Goal: Book appointment/travel/reservation

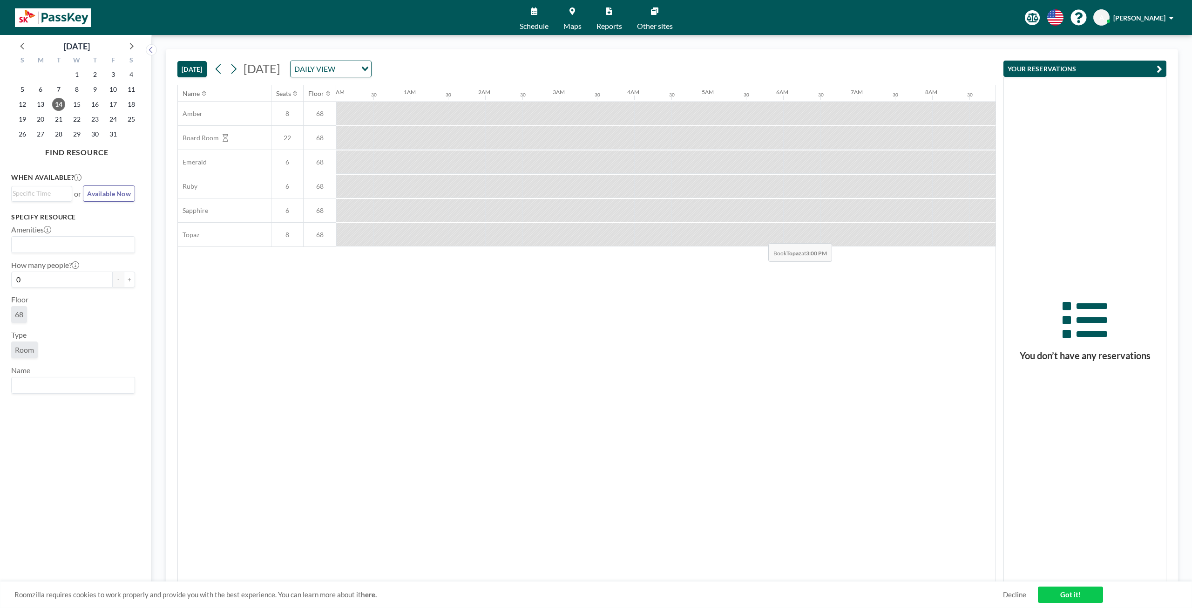
scroll to position [0, 708]
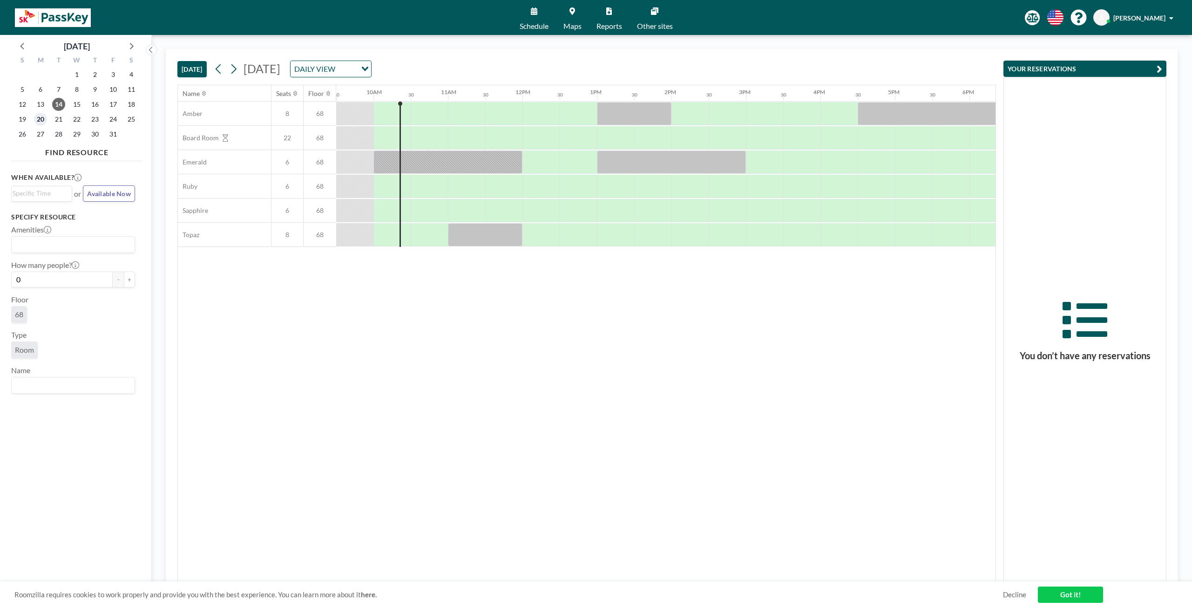
click at [41, 118] on span "20" at bounding box center [40, 119] width 13 height 13
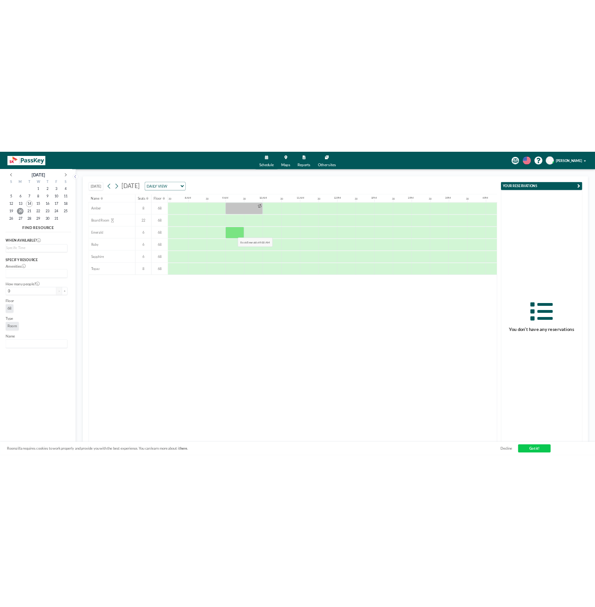
scroll to position [0, 559]
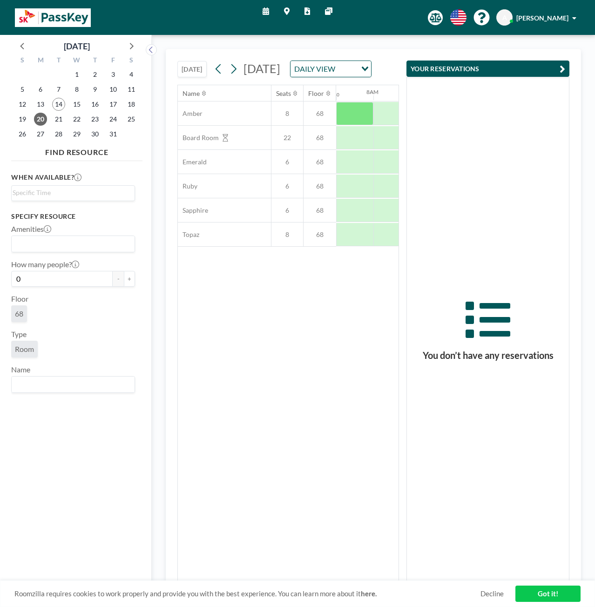
click at [563, 69] on icon "button" at bounding box center [563, 68] width 6 height 11
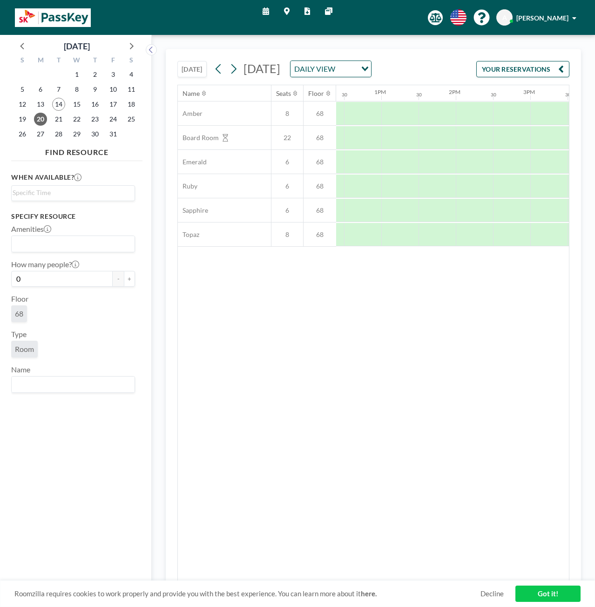
scroll to position [0, 978]
click at [487, 136] on div at bounding box center [494, 137] width 37 height 23
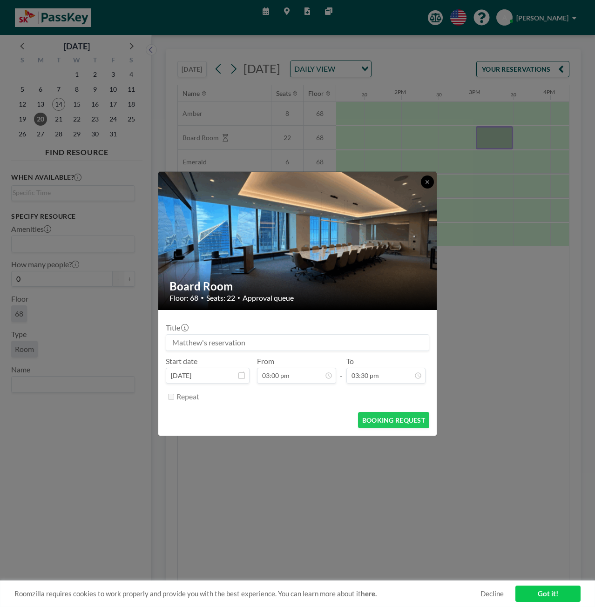
click at [428, 185] on icon at bounding box center [428, 182] width 6 height 6
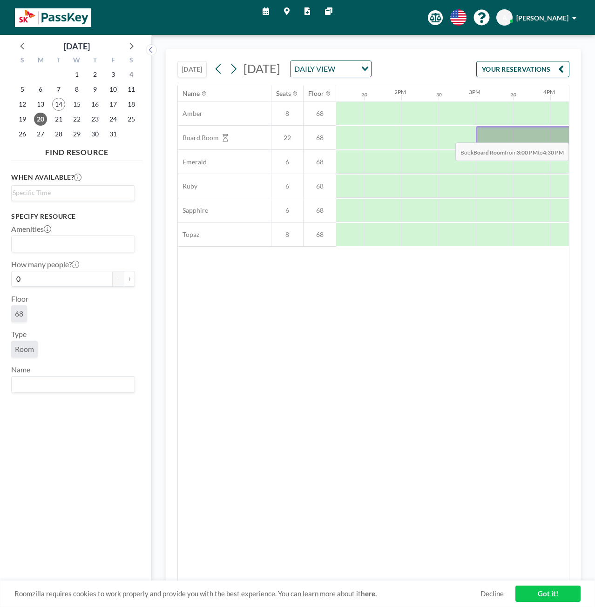
drag, startPoint x: 512, startPoint y: 140, endPoint x: 560, endPoint y: 135, distance: 48.2
click at [560, 135] on div at bounding box center [532, 137] width 112 height 23
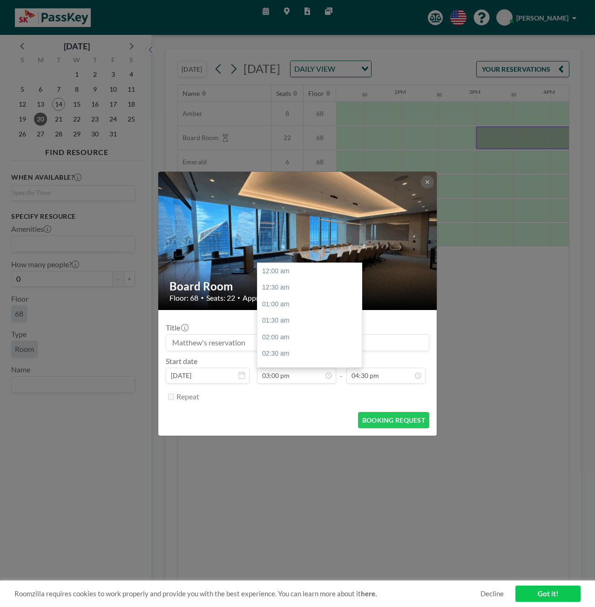
scroll to position [497, 0]
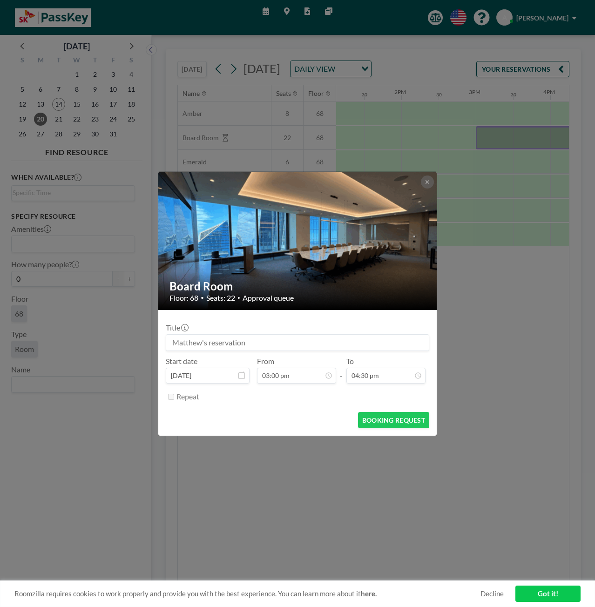
click at [240, 340] on input at bounding box center [297, 343] width 263 height 16
type input "f"
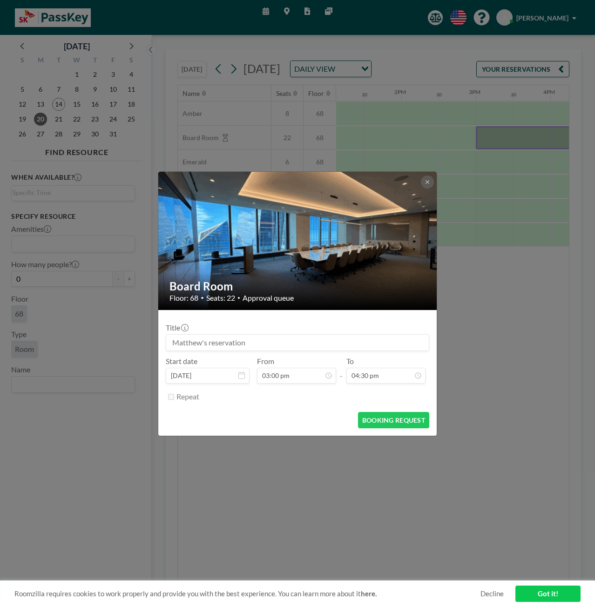
type input "f"
type input "M"
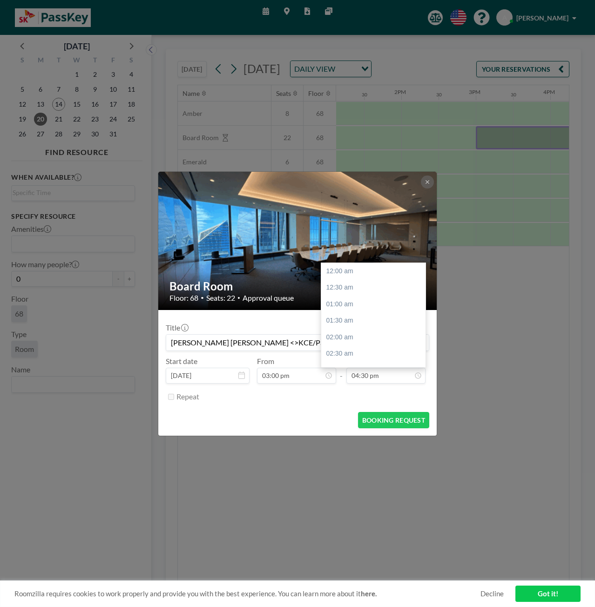
scroll to position [547, 0]
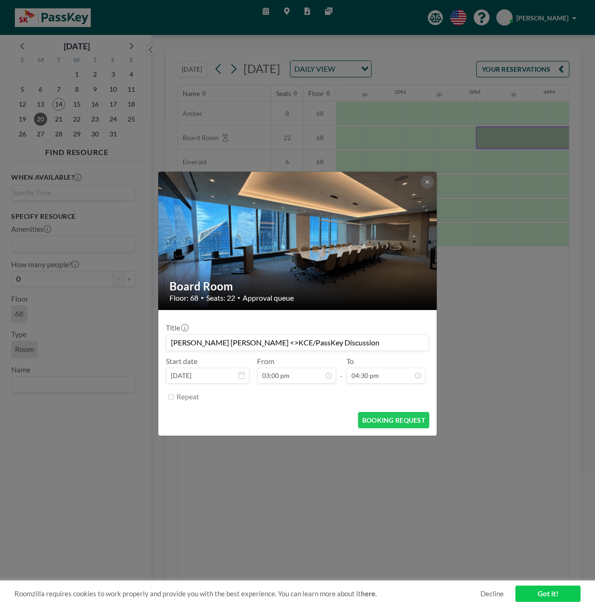
click at [381, 329] on div "Title [PERSON_NAME] [PERSON_NAME] <>KCE/PassKey Discussion" at bounding box center [297, 337] width 263 height 28
click at [389, 418] on button "BOOKING REQUEST" at bounding box center [393, 420] width 71 height 16
type input "[PERSON_NAME] [PERSON_NAME] <>KCE/PassKey Discussion"
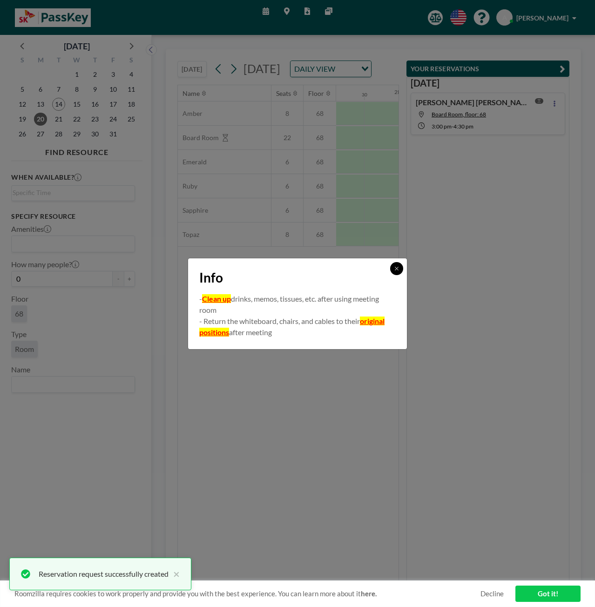
click at [398, 270] on icon at bounding box center [397, 269] width 6 height 6
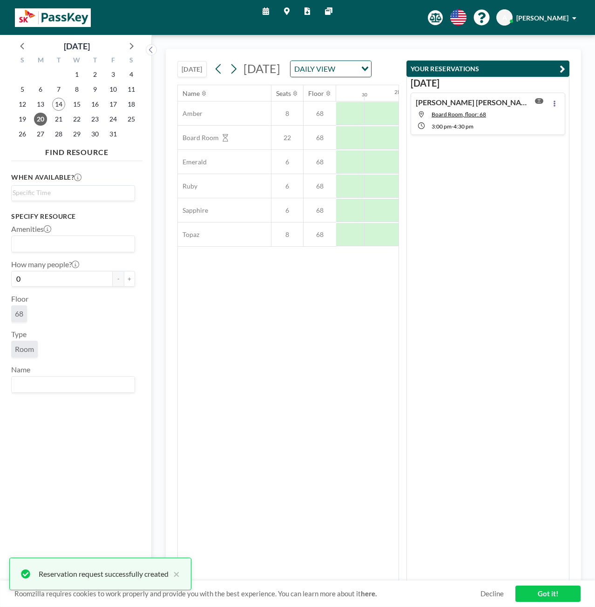
click at [557, 68] on button "YOUR RESERVATIONS" at bounding box center [487, 69] width 163 height 16
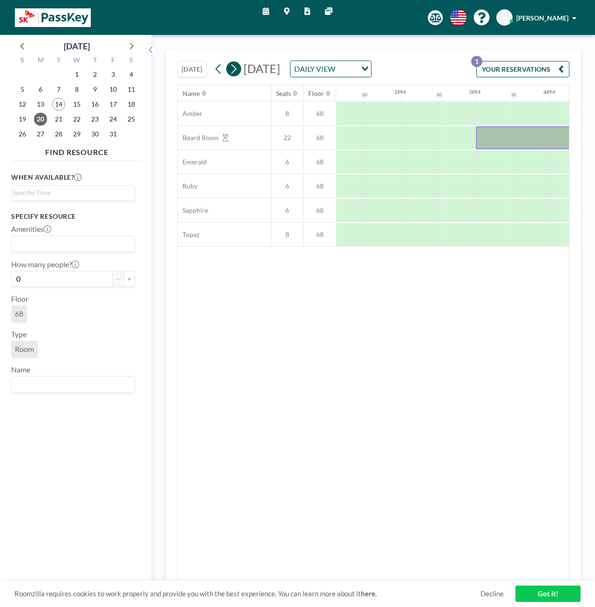
click at [237, 68] on icon at bounding box center [233, 69] width 9 height 14
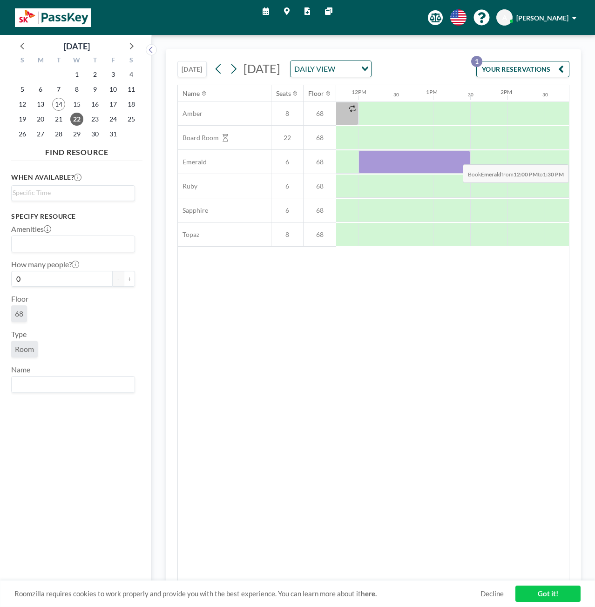
scroll to position [0, 889]
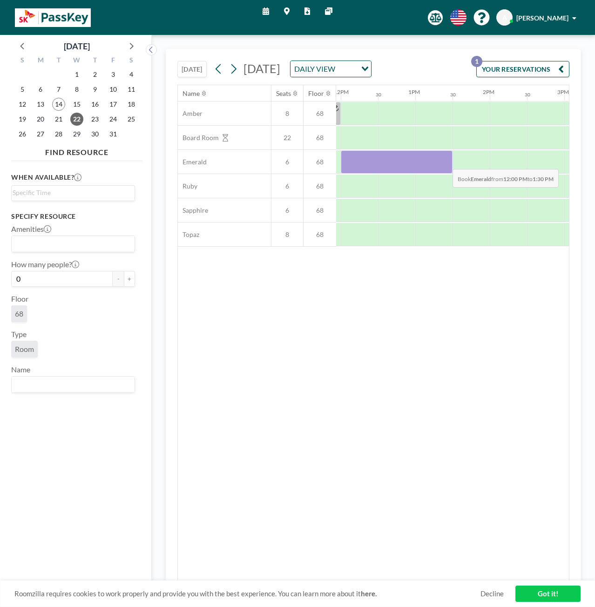
drag, startPoint x: 506, startPoint y: 171, endPoint x: 445, endPoint y: 174, distance: 60.6
click at [445, 174] on div at bounding box center [397, 161] width 112 height 23
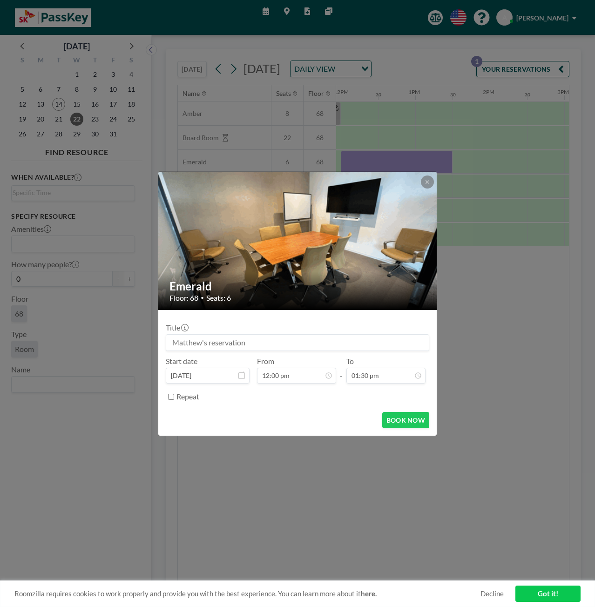
click at [428, 182] on icon at bounding box center [428, 182] width 6 height 6
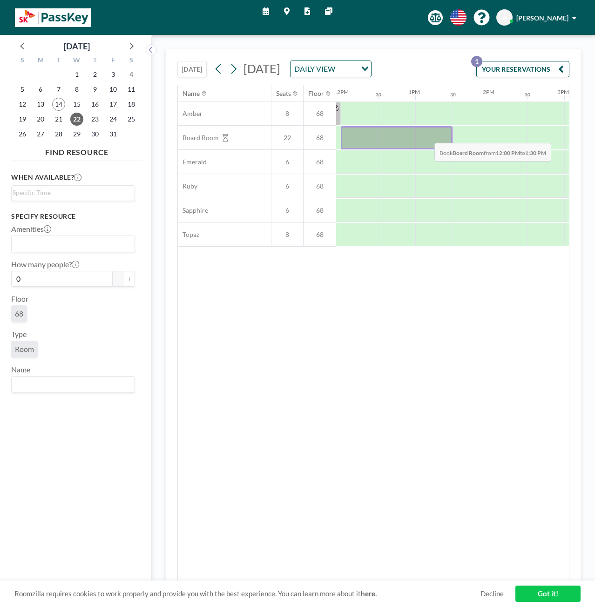
drag, startPoint x: 347, startPoint y: 151, endPoint x: 427, endPoint y: 148, distance: 80.1
click at [427, 148] on div at bounding box center [397, 137] width 112 height 23
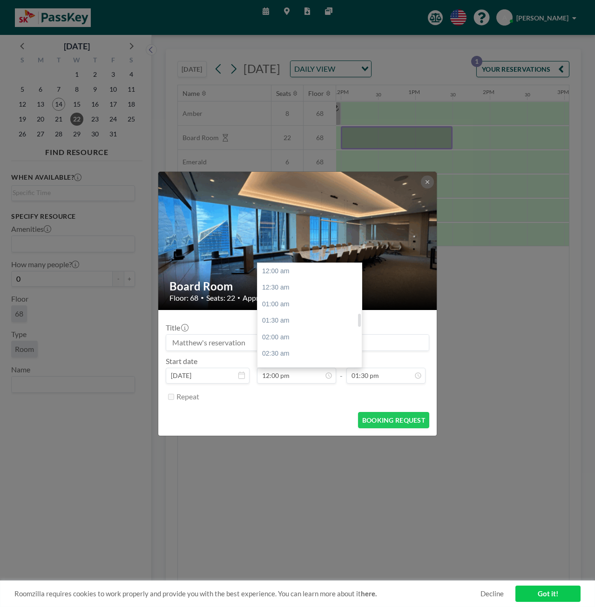
scroll to position [398, 0]
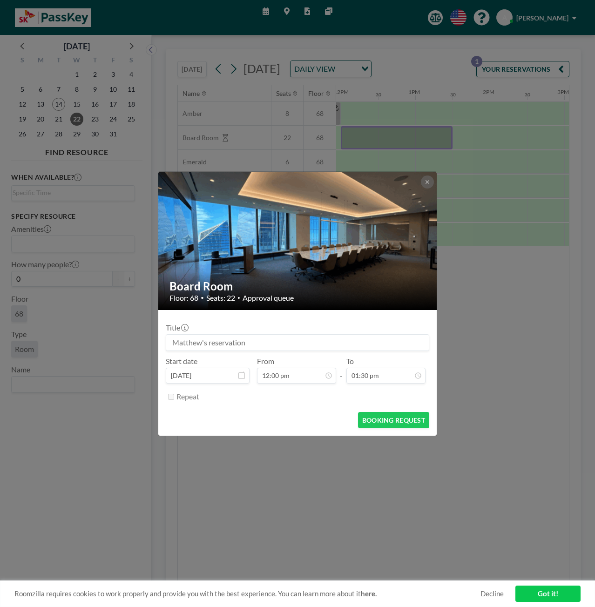
click at [240, 346] on input at bounding box center [297, 343] width 263 height 16
click at [382, 421] on button "BOOKING REQUEST" at bounding box center [393, 420] width 71 height 16
type input "Nomura <> KCE/PassKey Discussion"
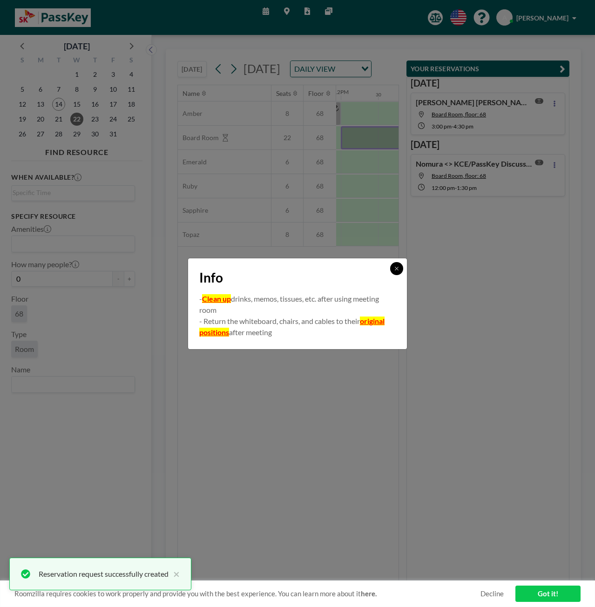
click at [394, 272] on button at bounding box center [396, 268] width 13 height 13
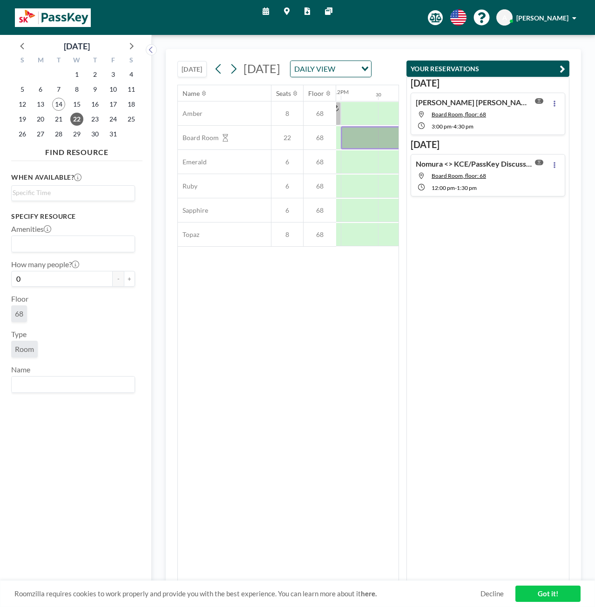
click at [562, 67] on icon "button" at bounding box center [563, 68] width 6 height 11
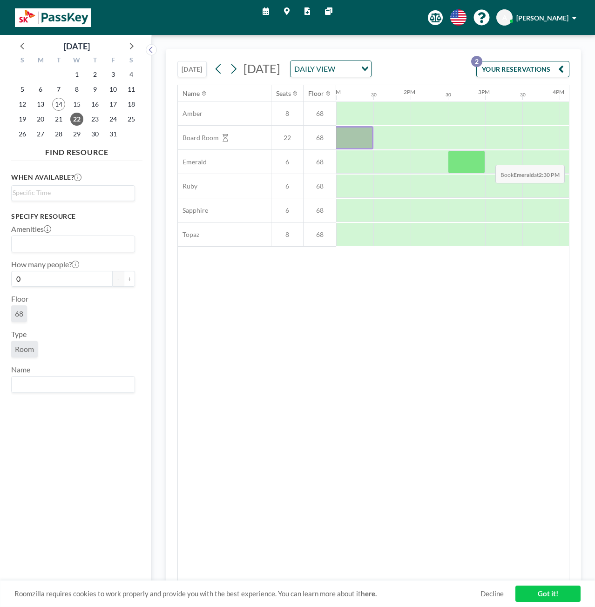
scroll to position [0, 982]
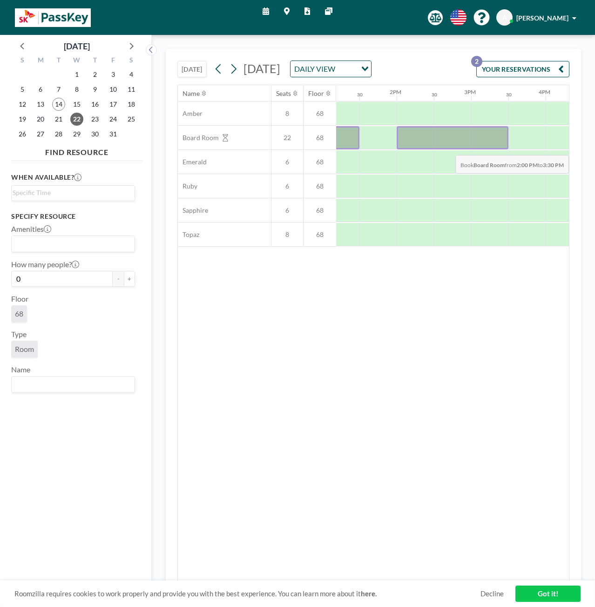
drag, startPoint x: 424, startPoint y: 153, endPoint x: 476, endPoint y: 160, distance: 52.7
click at [476, 149] on div at bounding box center [453, 137] width 112 height 23
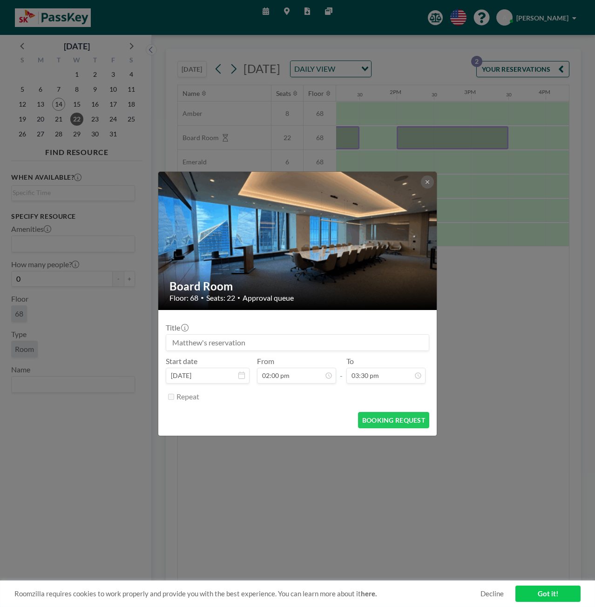
scroll to position [464, 0]
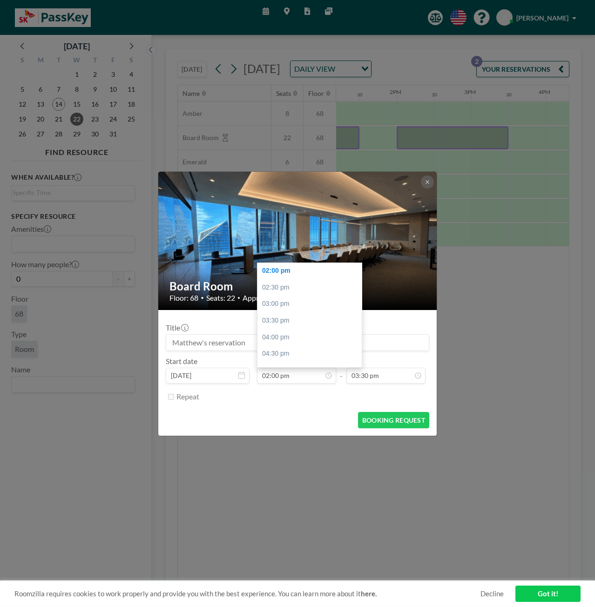
click at [275, 349] on div "04:30 pm" at bounding box center [311, 353] width 109 height 17
type input "04:30 pm"
type input "05:00 pm"
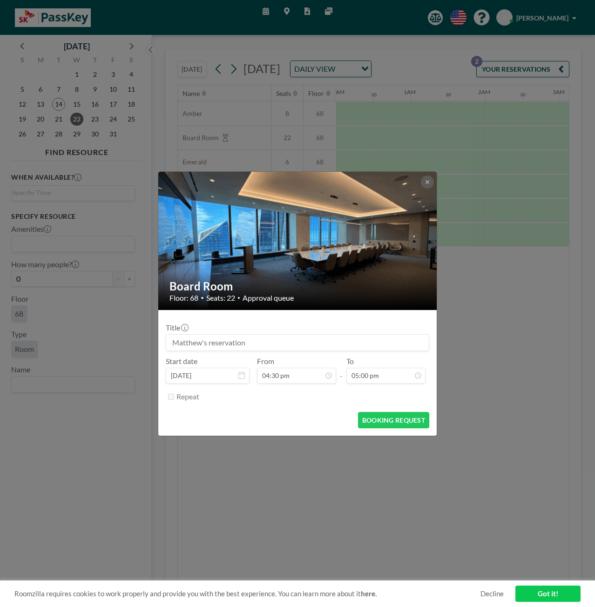
click at [249, 348] on input at bounding box center [297, 343] width 263 height 16
click at [425, 181] on icon at bounding box center [428, 182] width 6 height 6
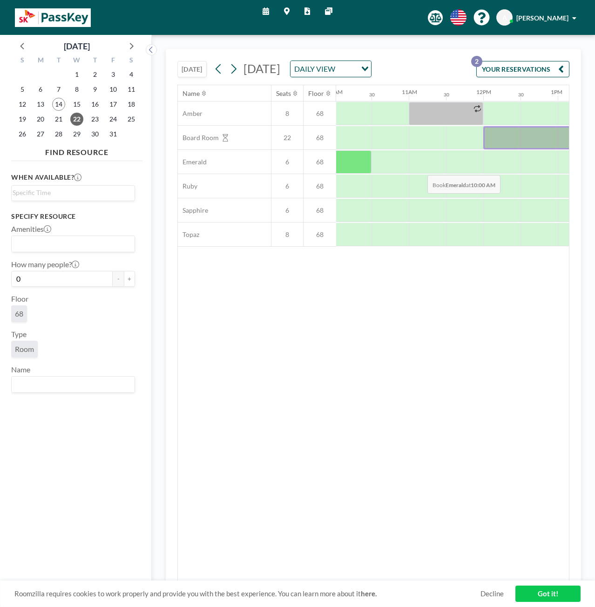
scroll to position [0, 819]
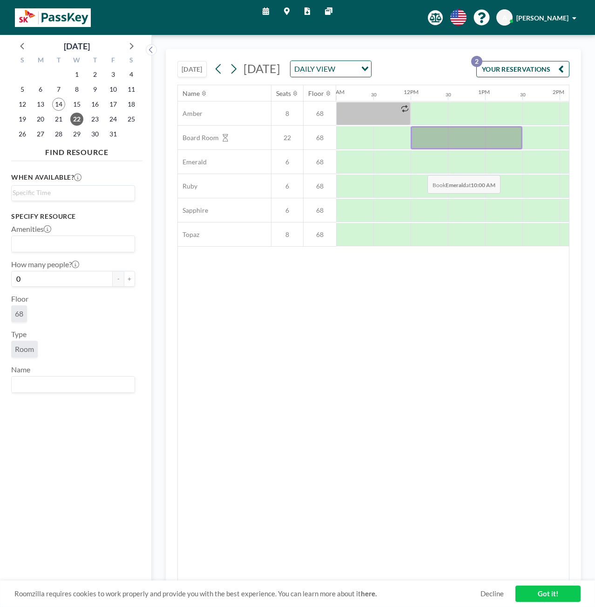
click at [420, 173] on div at bounding box center [429, 161] width 37 height 23
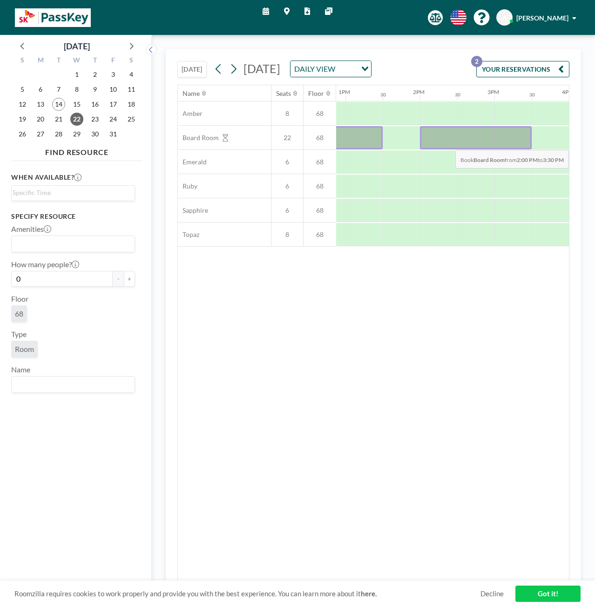
drag, startPoint x: 425, startPoint y: 153, endPoint x: 513, endPoint y: 155, distance: 88.0
click at [513, 149] on div at bounding box center [476, 137] width 112 height 23
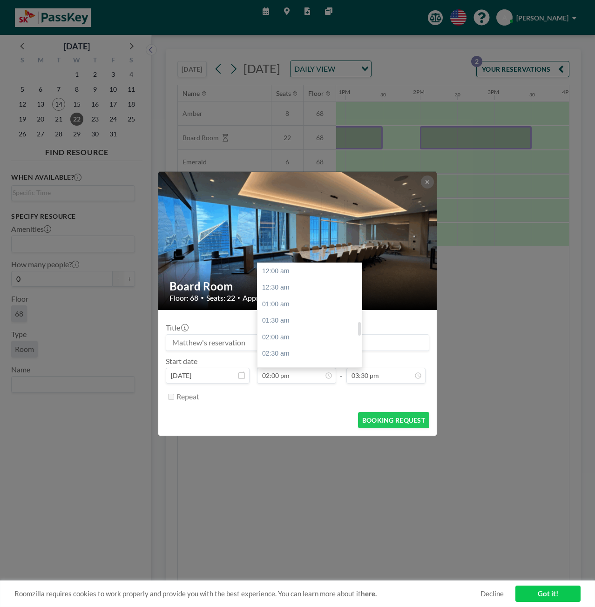
scroll to position [464, 0]
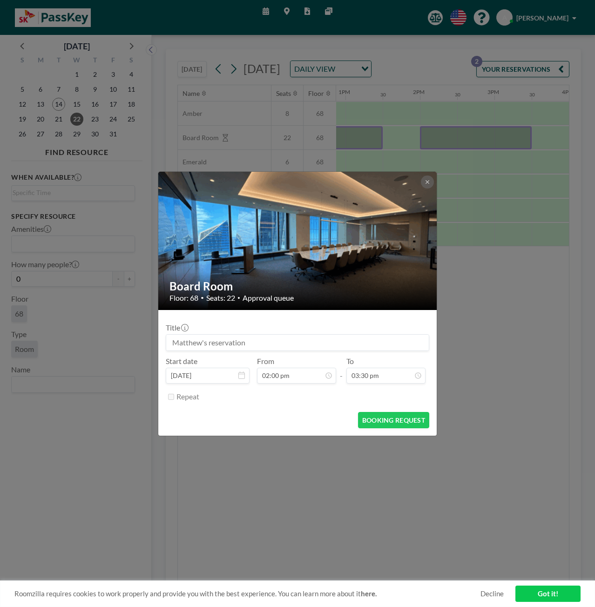
click at [278, 347] on input at bounding box center [297, 343] width 263 height 16
type input "f"
click at [366, 415] on button "BOOKING REQUEST" at bounding box center [393, 420] width 71 height 16
type input "Santander <> KCE/PassKey Discussion"
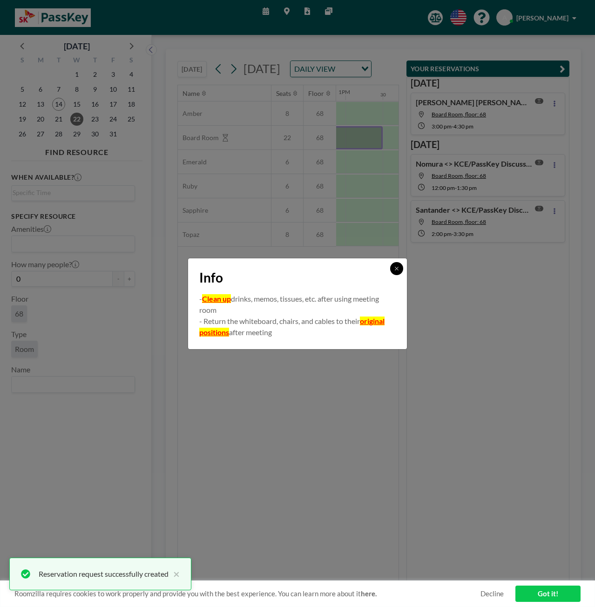
click at [395, 270] on icon at bounding box center [397, 269] width 6 height 6
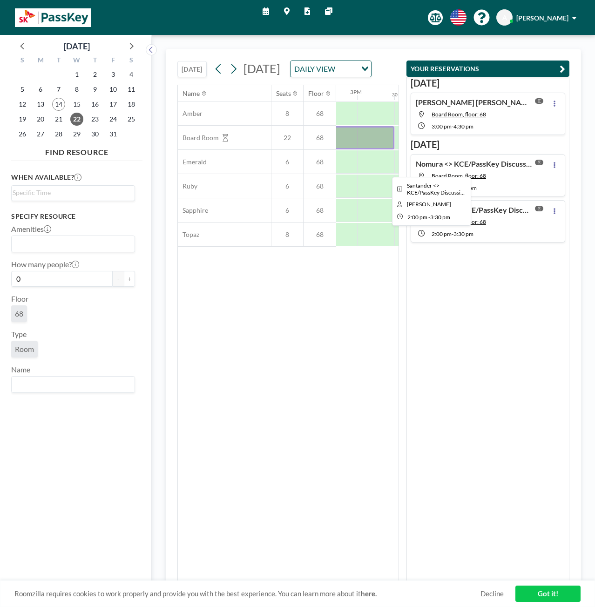
scroll to position [0, 1099]
click at [565, 68] on icon "button" at bounding box center [563, 68] width 6 height 11
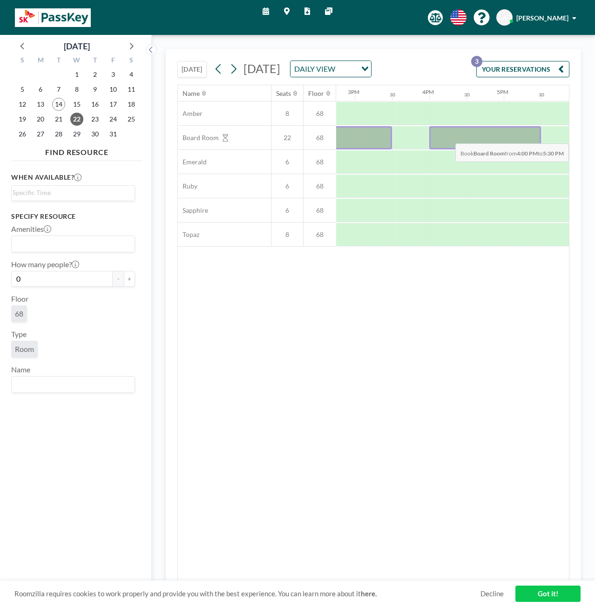
drag, startPoint x: 448, startPoint y: 147, endPoint x: 508, endPoint y: 149, distance: 60.5
click at [508, 149] on div at bounding box center [485, 137] width 112 height 23
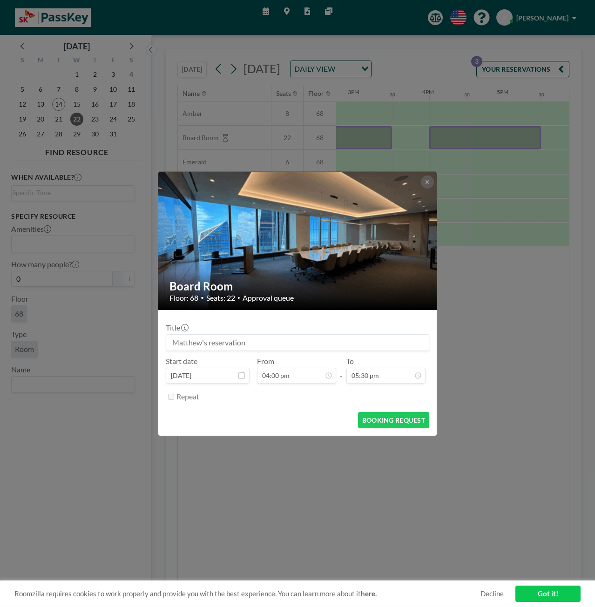
scroll to position [530, 0]
click at [265, 340] on input at bounding box center [297, 343] width 263 height 16
click at [391, 420] on button "BOOKING REQUEST" at bounding box center [393, 420] width 71 height 16
type input "Barclays <> KCE/PassKey Discussion"
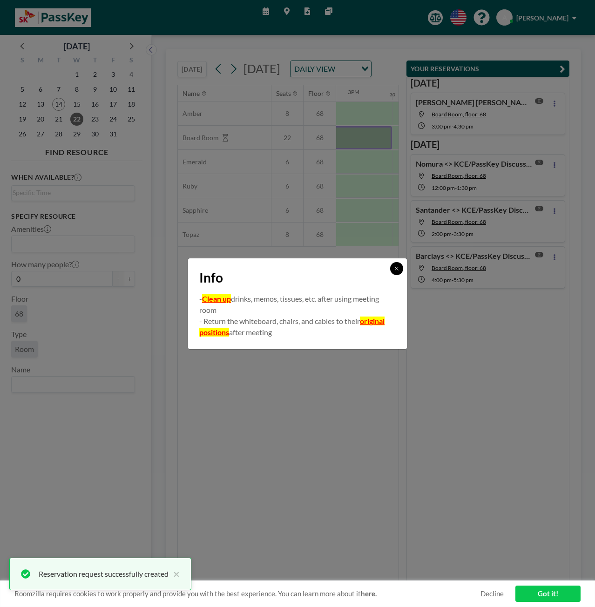
click at [399, 272] on button at bounding box center [396, 268] width 13 height 13
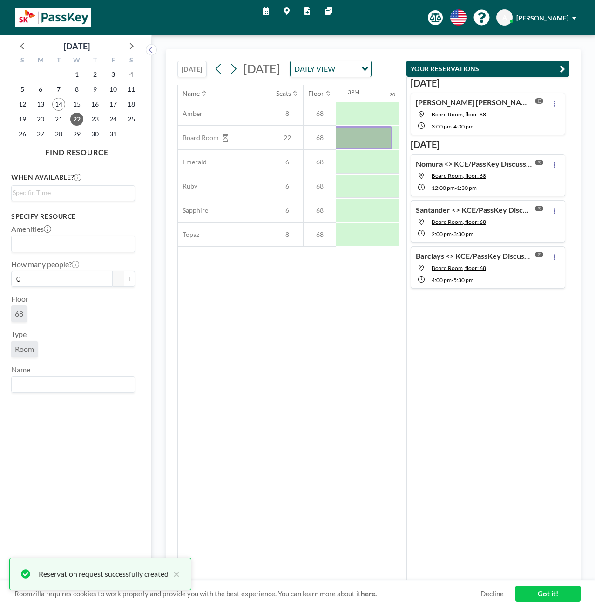
click at [559, 68] on button "YOUR RESERVATIONS" at bounding box center [487, 69] width 163 height 16
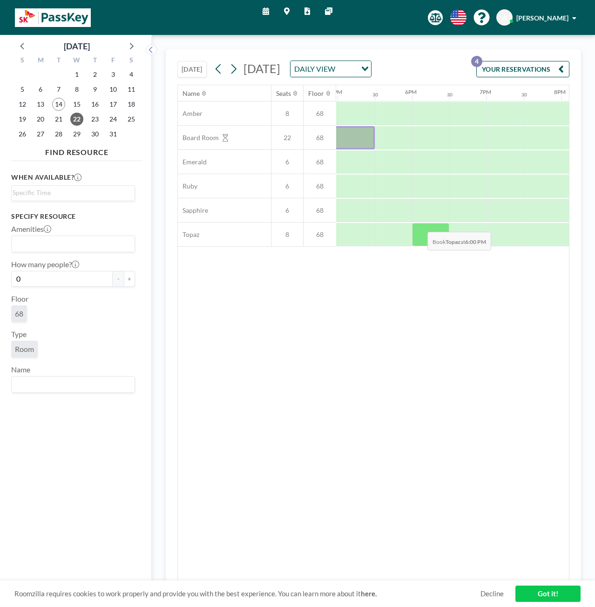
scroll to position [0, 1285]
click at [233, 74] on icon at bounding box center [233, 69] width 9 height 14
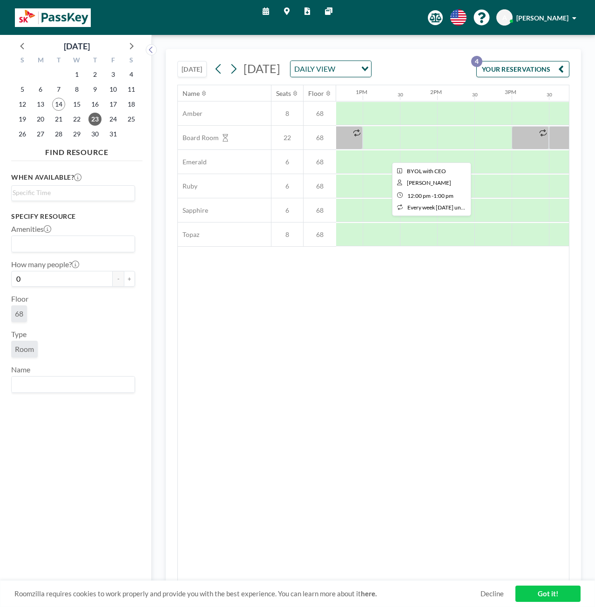
scroll to position [0, 978]
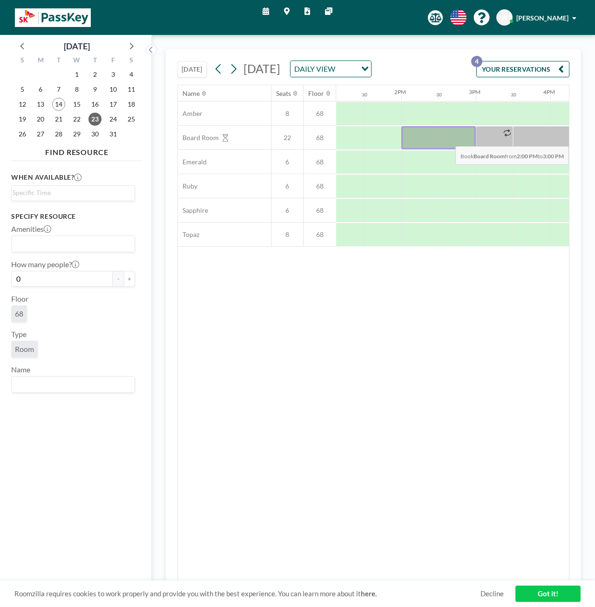
drag, startPoint x: 417, startPoint y: 152, endPoint x: 449, endPoint y: 151, distance: 32.1
click at [449, 149] on div at bounding box center [438, 137] width 74 height 23
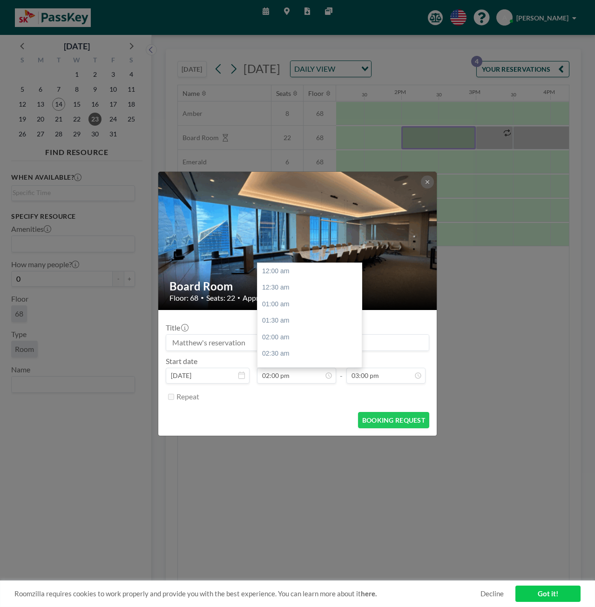
scroll to position [464, 0]
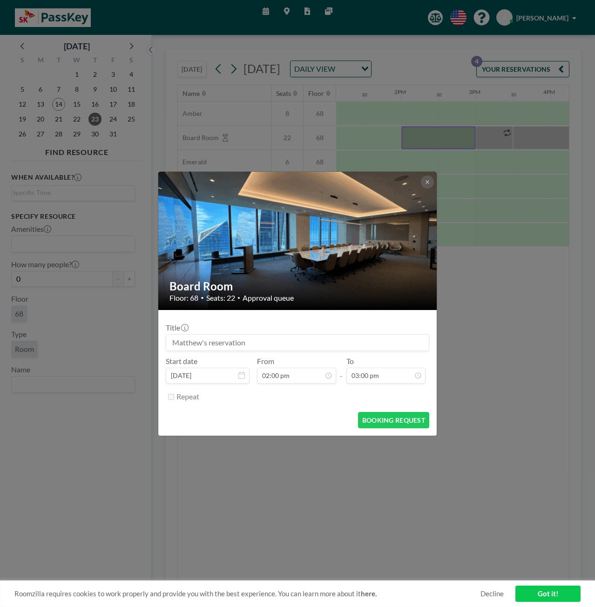
click at [241, 346] on input at bounding box center [297, 343] width 263 height 16
type input "f"
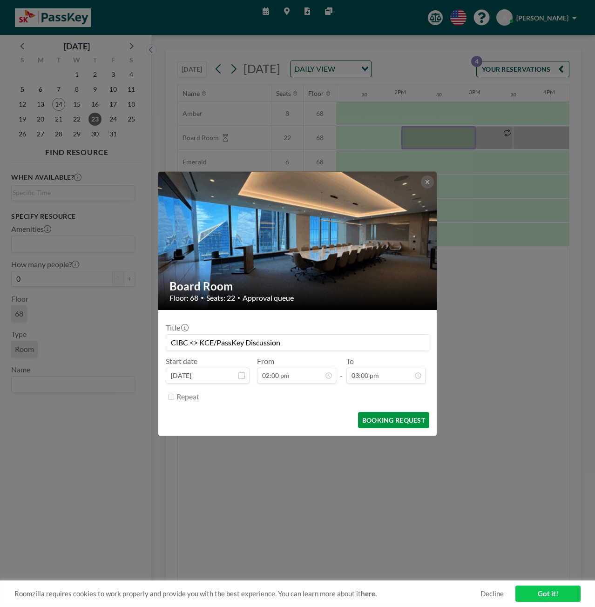
click at [388, 423] on button "BOOKING REQUEST" at bounding box center [393, 420] width 71 height 16
type input "CIBC <> KCE/PassKey Discussion"
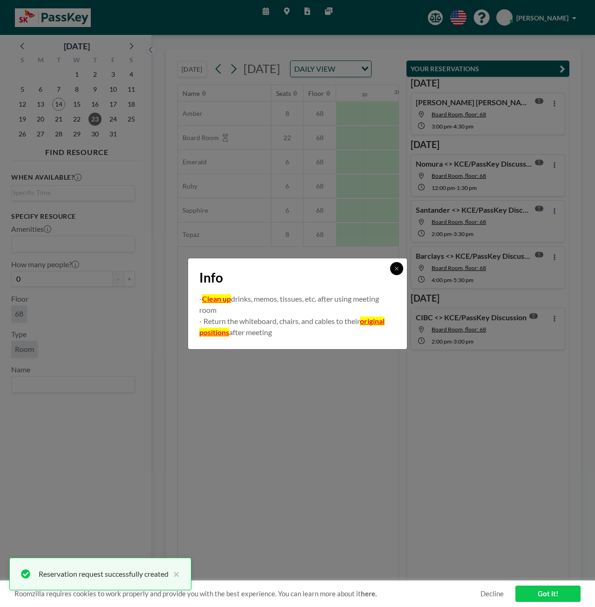
click at [398, 271] on button at bounding box center [396, 268] width 13 height 13
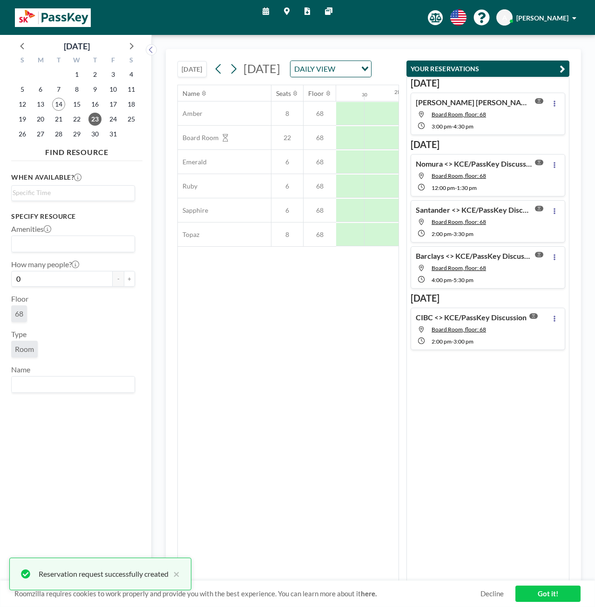
click at [565, 67] on icon "button" at bounding box center [563, 68] width 6 height 11
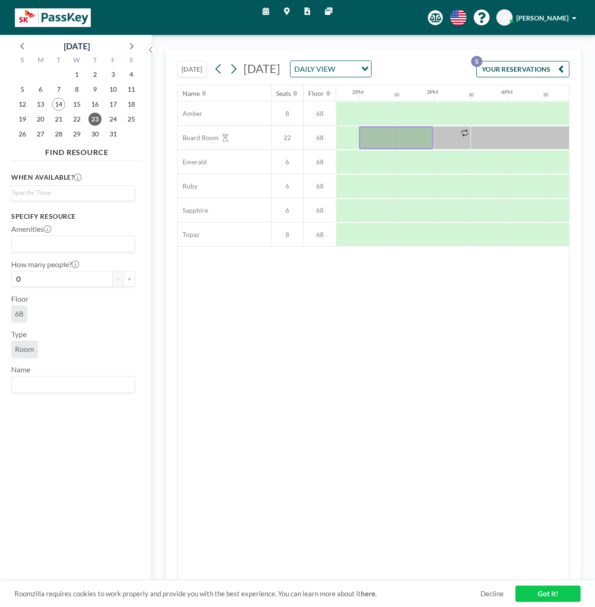
scroll to position [0, 931]
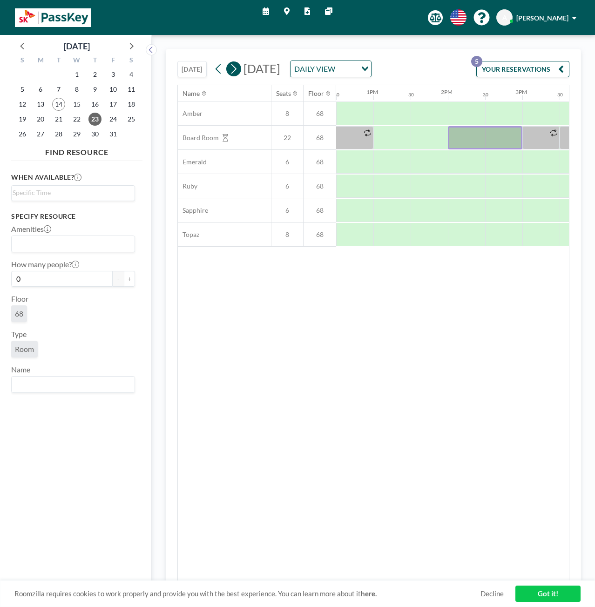
click at [223, 72] on icon at bounding box center [218, 69] width 9 height 14
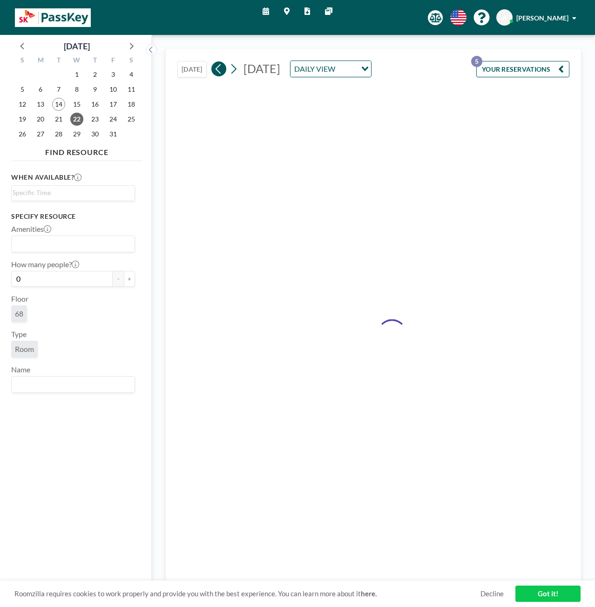
click at [223, 72] on icon at bounding box center [218, 69] width 9 height 14
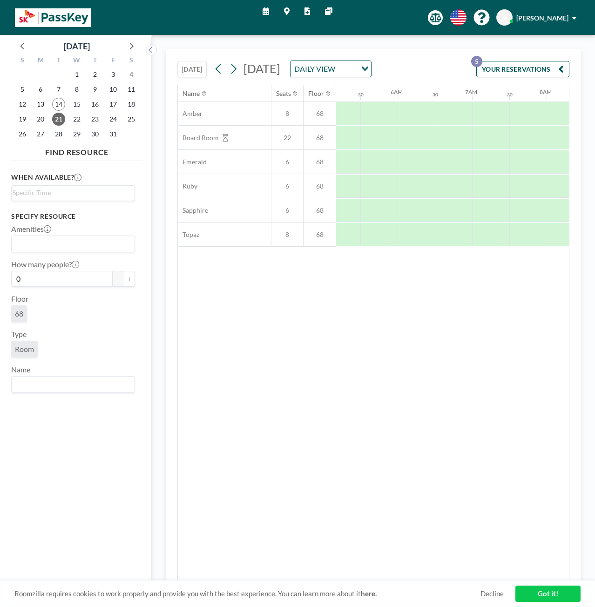
click at [492, 77] on div "YOUR RESERVATIONS 5" at bounding box center [521, 73] width 97 height 24
click at [492, 75] on button "YOUR RESERVATIONS 5" at bounding box center [522, 69] width 93 height 16
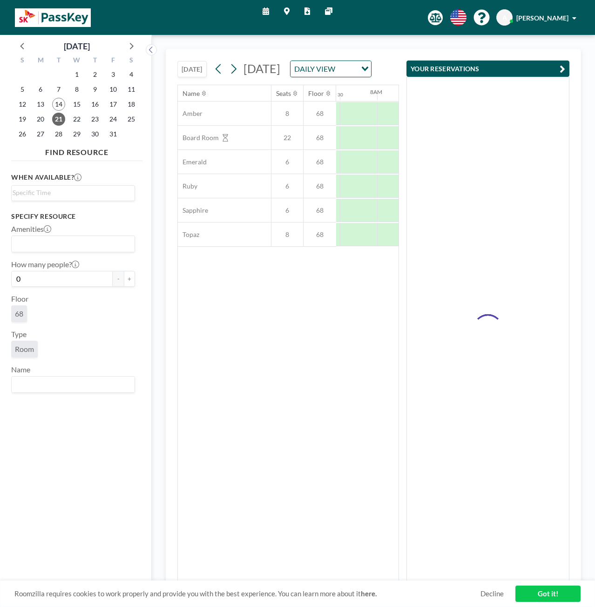
scroll to position [0, 559]
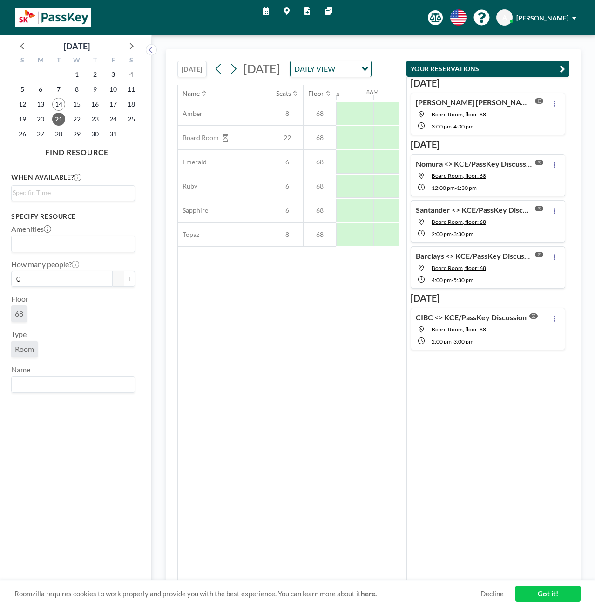
click at [561, 67] on icon "button" at bounding box center [563, 68] width 6 height 11
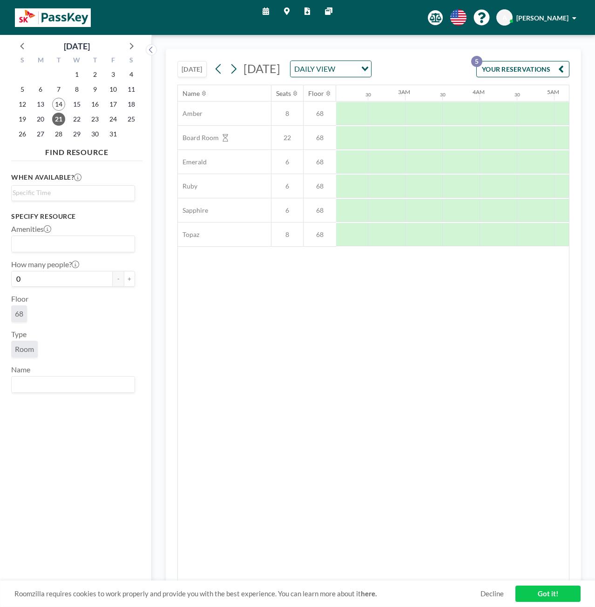
scroll to position [0, 93]
click at [555, 588] on link "Got it!" at bounding box center [547, 594] width 65 height 16
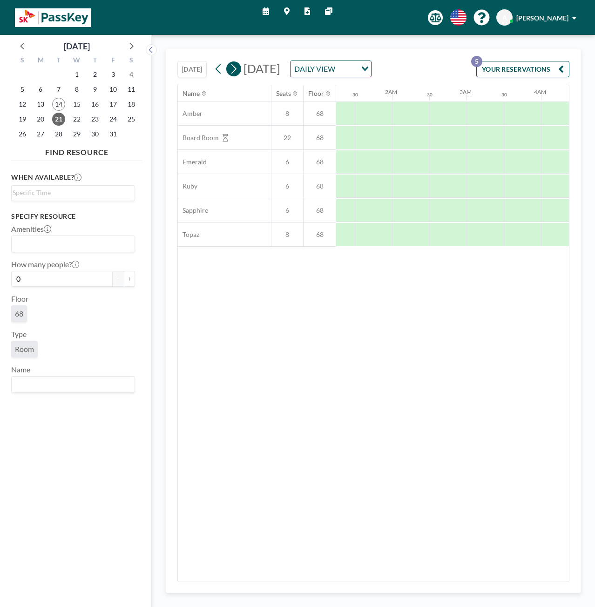
click at [238, 66] on icon at bounding box center [233, 69] width 9 height 14
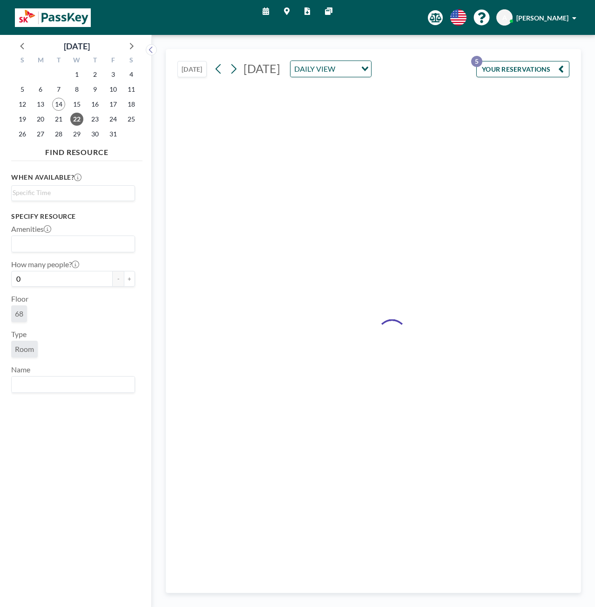
click at [239, 66] on div "[DATE] DAILY VIEW Loading..." at bounding box center [291, 69] width 160 height 17
click at [236, 74] on icon at bounding box center [233, 69] width 5 height 10
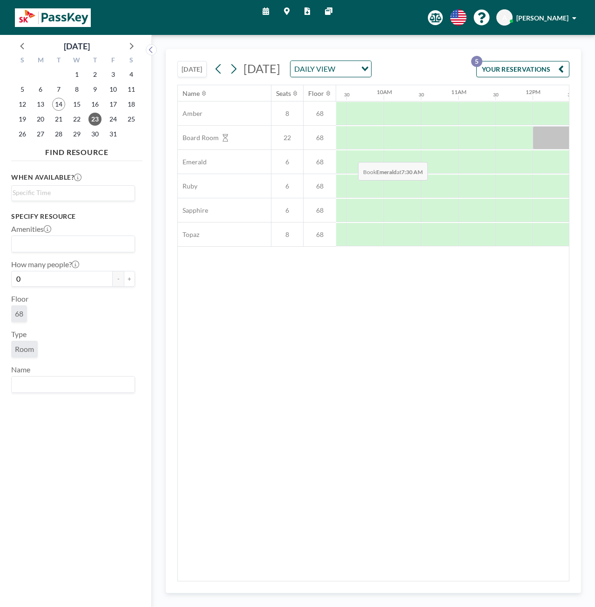
scroll to position [0, 698]
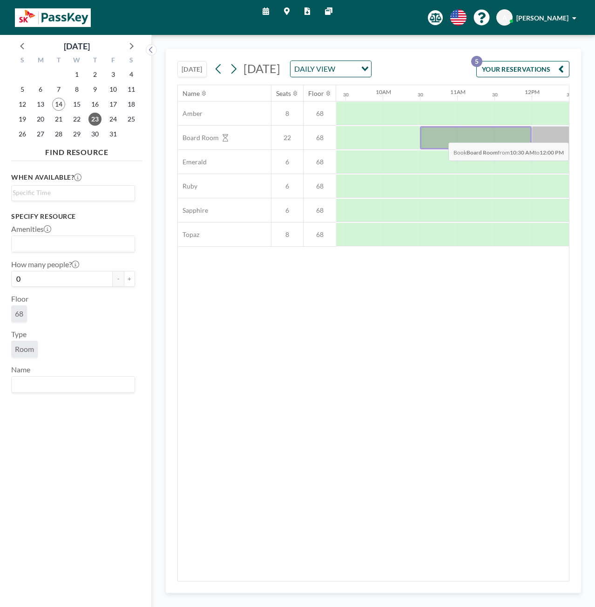
drag, startPoint x: 422, startPoint y: 149, endPoint x: 506, endPoint y: 148, distance: 84.7
click at [506, 148] on div at bounding box center [476, 137] width 112 height 23
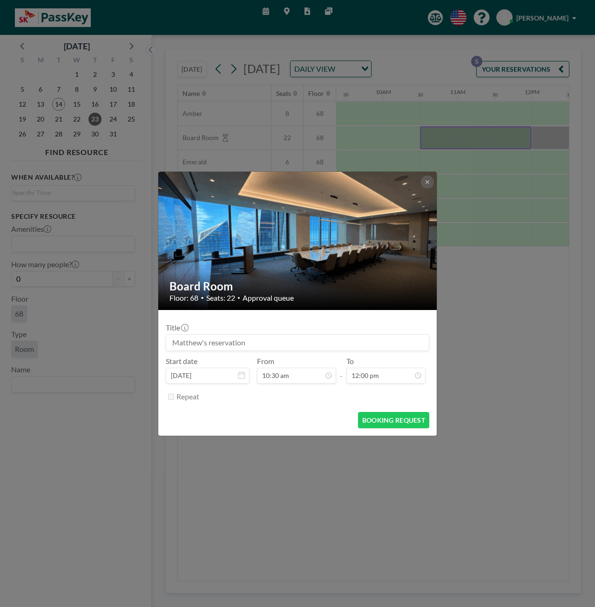
click at [282, 345] on input at bounding box center [297, 343] width 263 height 16
click at [417, 422] on button "BOOKING REQUEST" at bounding box center [393, 420] width 71 height 16
type input "[PERSON_NAME] <> KCE/PassKey Discussion"
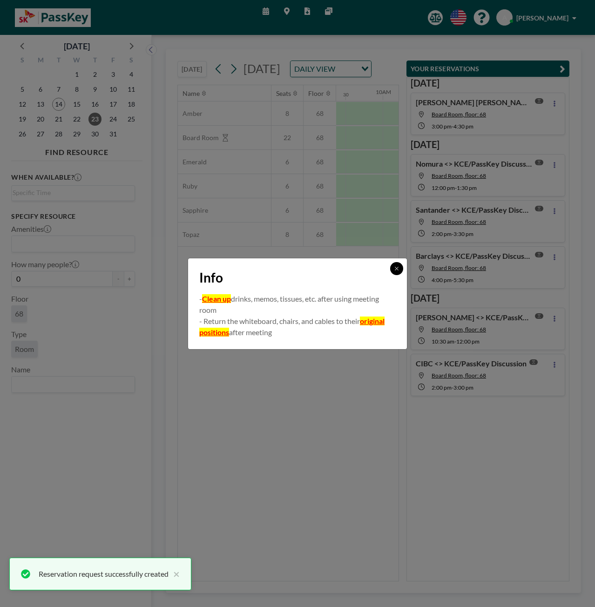
click at [399, 269] on button at bounding box center [396, 268] width 13 height 13
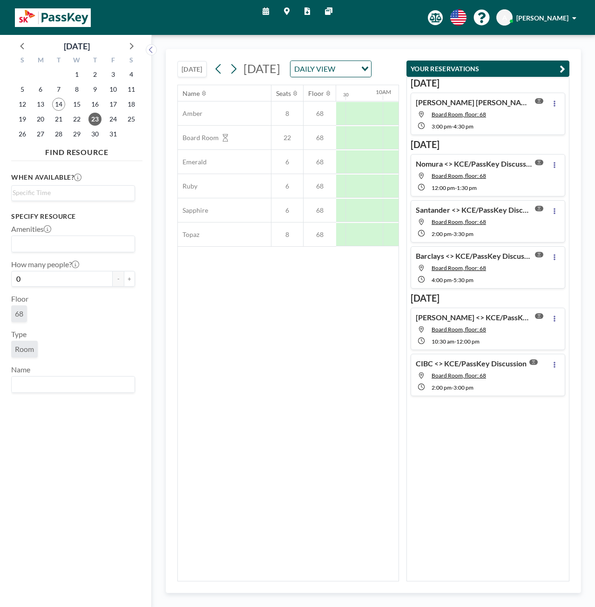
click at [567, 69] on button "YOUR RESERVATIONS" at bounding box center [487, 69] width 163 height 16
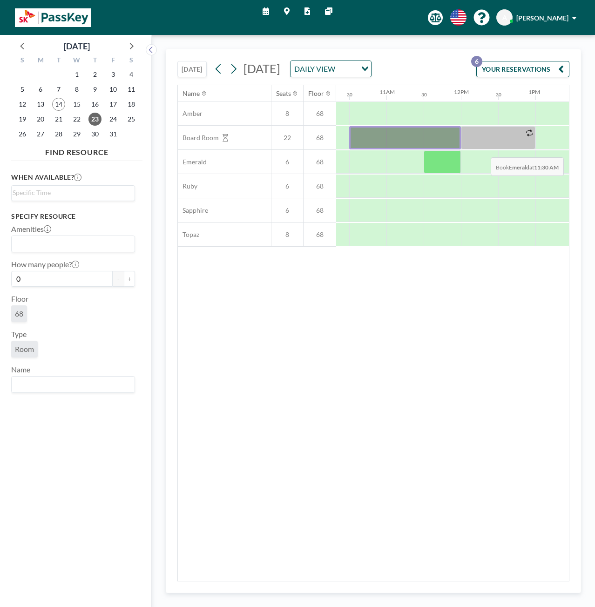
scroll to position [0, 791]
click at [371, 73] on div "Loading..." at bounding box center [364, 68] width 14 height 14
click at [368, 71] on icon "Search for option" at bounding box center [365, 69] width 7 height 5
click at [357, 75] on div "DAILY VIEW" at bounding box center [323, 68] width 66 height 14
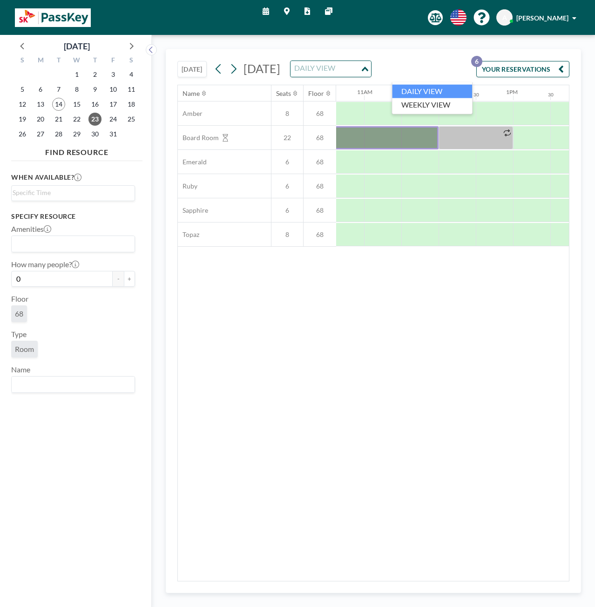
click at [494, 75] on button "YOUR RESERVATIONS 6" at bounding box center [522, 69] width 93 height 16
